Goal: Task Accomplishment & Management: Use online tool/utility

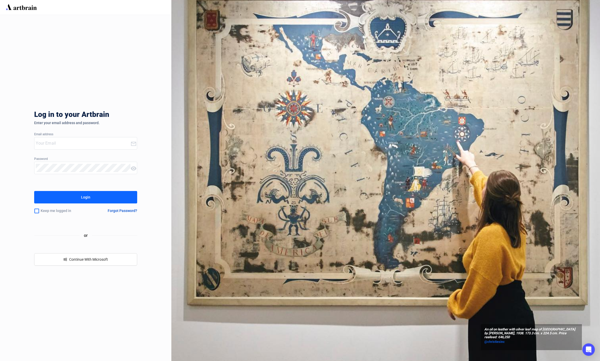
click at [72, 148] on div at bounding box center [82, 143] width 96 height 12
click at [76, 138] on div at bounding box center [82, 143] width 96 height 12
paste input "[EMAIL_ADDRESS][DOMAIN_NAME]"
type input "[EMAIL_ADDRESS][DOMAIN_NAME]"
click at [98, 196] on button "Login" at bounding box center [85, 197] width 103 height 12
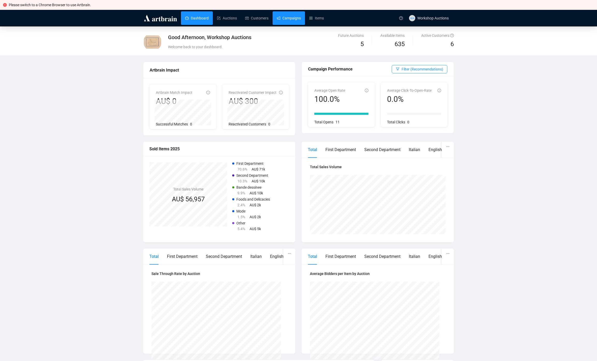
click at [289, 18] on link "Campaigns" at bounding box center [289, 17] width 24 height 13
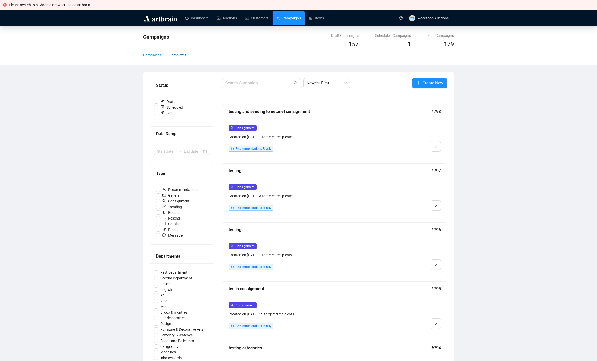
click at [181, 56] on div "Templates" at bounding box center [178, 55] width 17 height 6
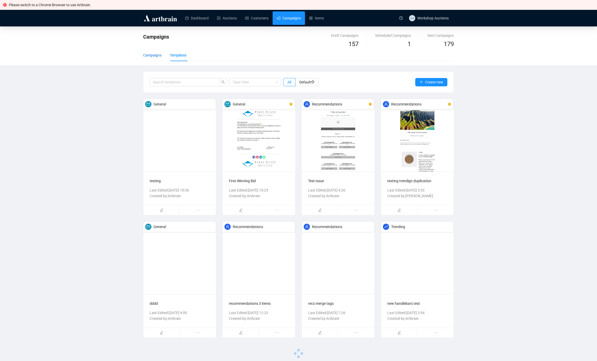
click at [149, 53] on div "Campaigns" at bounding box center [152, 55] width 18 height 6
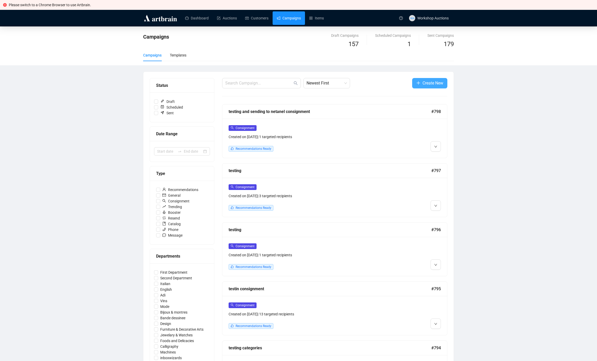
click at [427, 83] on span "Create New" at bounding box center [433, 83] width 21 height 6
